Goal: Navigation & Orientation: Understand site structure

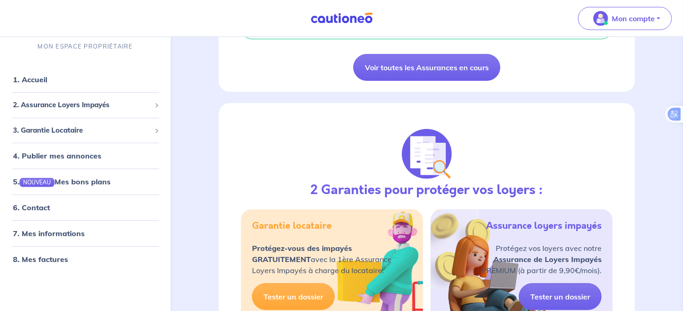
scroll to position [322, 0]
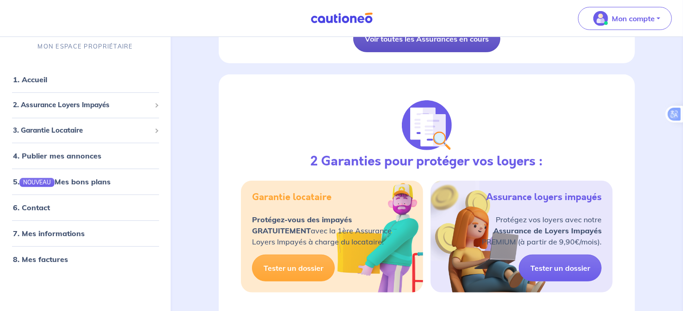
click at [478, 46] on link "Voir toutes les Assurances en cours" at bounding box center [426, 38] width 147 height 27
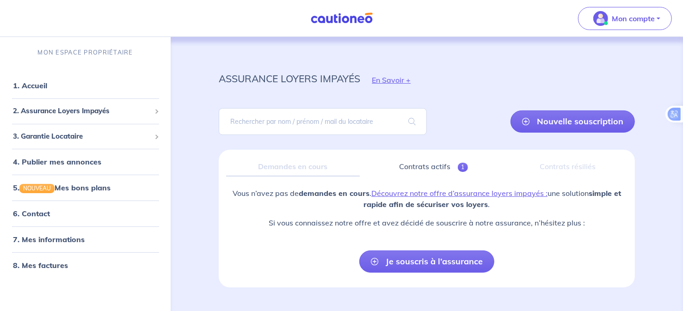
scroll to position [20, 0]
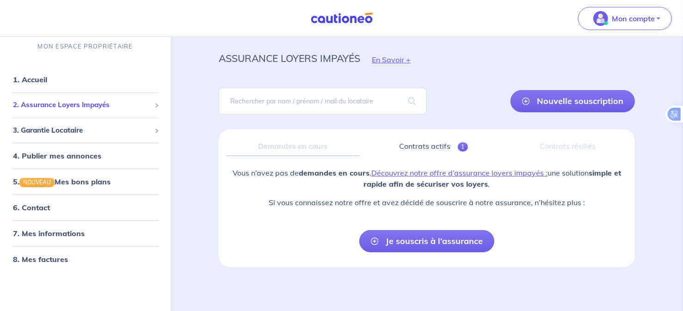
click at [65, 105] on span "2. Assurance Loyers Impayés" at bounding box center [82, 105] width 138 height 11
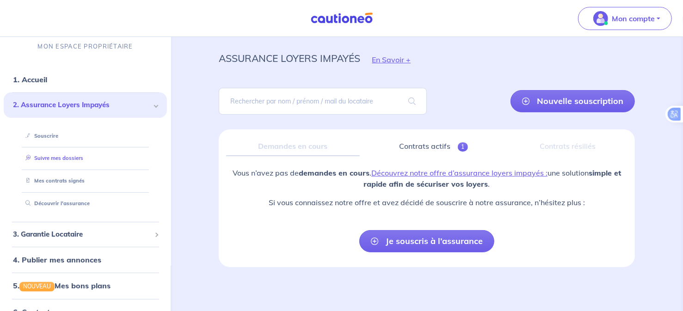
click at [75, 158] on link "Suivre mes dossiers" at bounding box center [53, 158] width 62 height 6
click at [55, 157] on link "Suivre mes dossiers" at bounding box center [53, 158] width 62 height 6
click at [66, 240] on div "3. Garantie Locataire" at bounding box center [85, 235] width 163 height 18
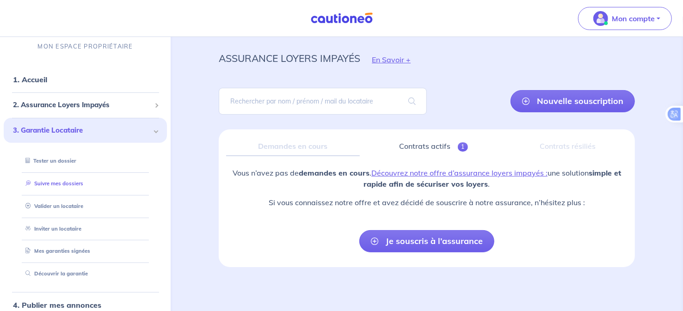
click at [72, 185] on link "Suivre mes dossiers" at bounding box center [53, 183] width 62 height 6
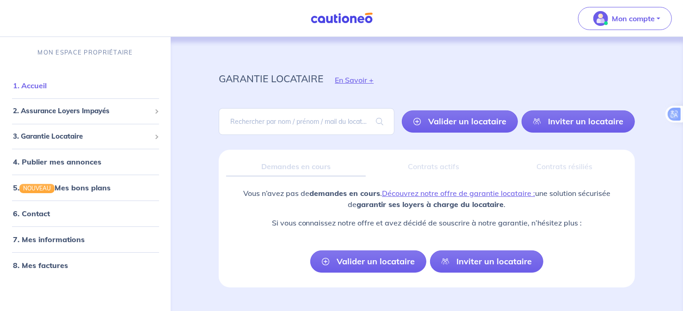
click at [42, 85] on link "1. Accueil" at bounding box center [30, 85] width 34 height 9
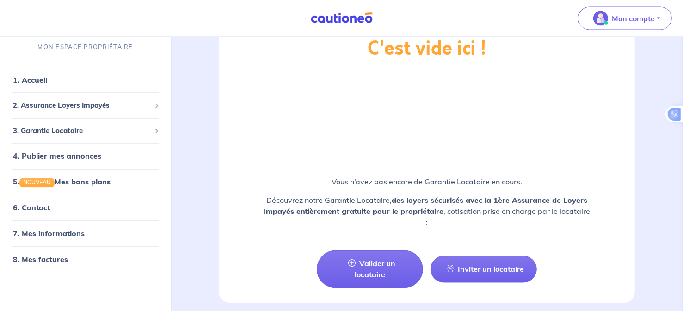
scroll to position [1081, 0]
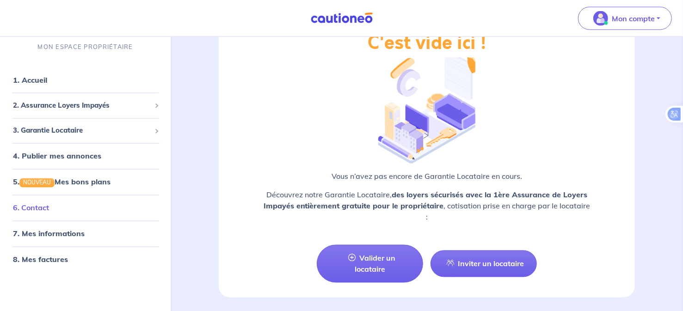
click at [44, 209] on link "6. Contact" at bounding box center [31, 208] width 36 height 9
